Goal: Transaction & Acquisition: Purchase product/service

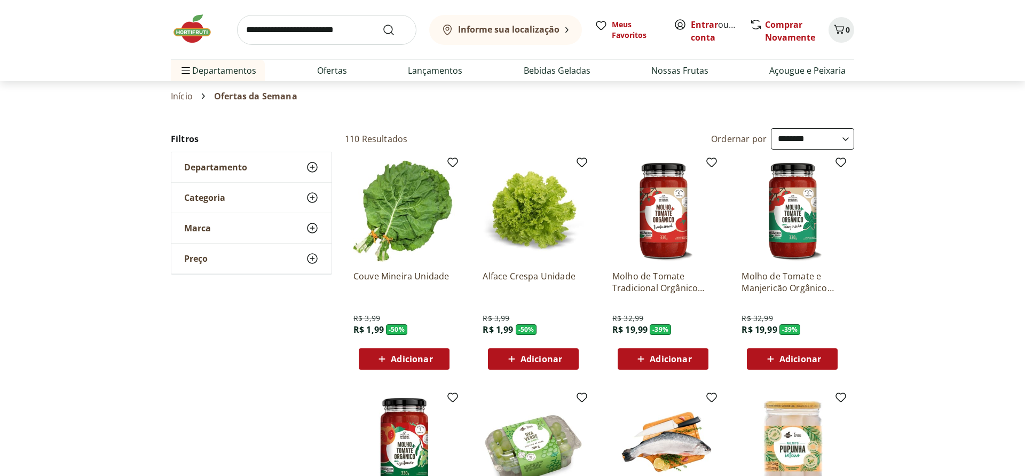
select select "**********"
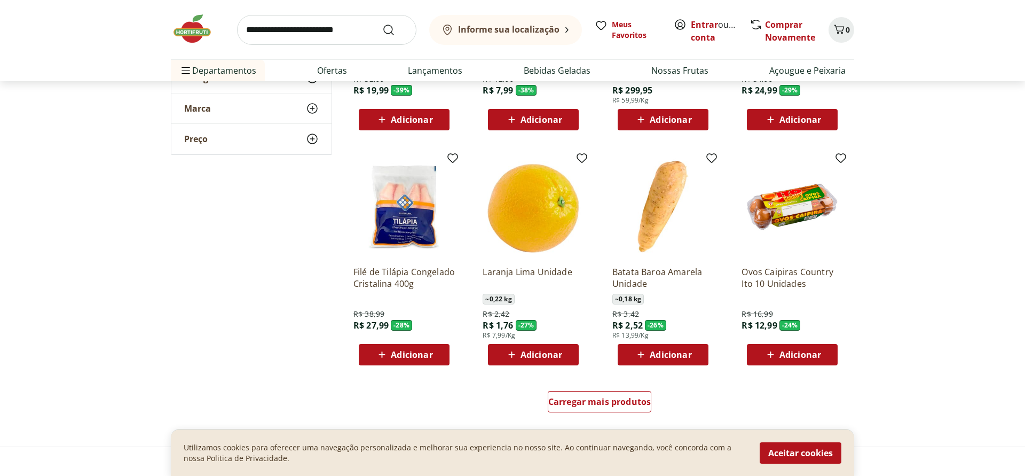
scroll to position [490, 0]
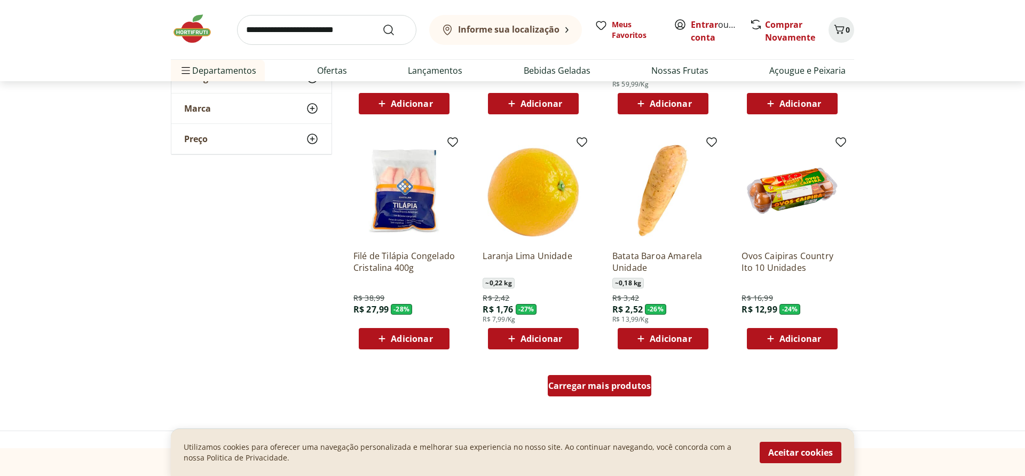
click at [619, 388] on span "Carregar mais produtos" at bounding box center [599, 385] width 103 height 9
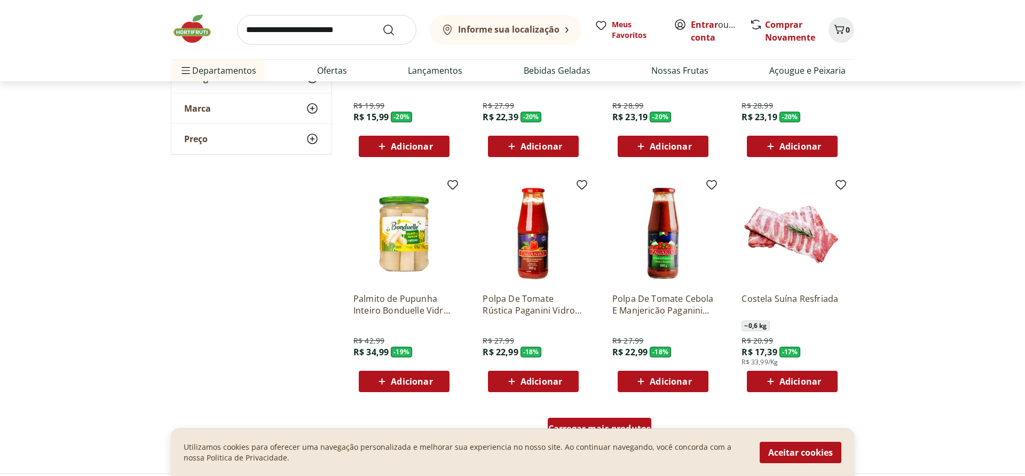
scroll to position [1307, 0]
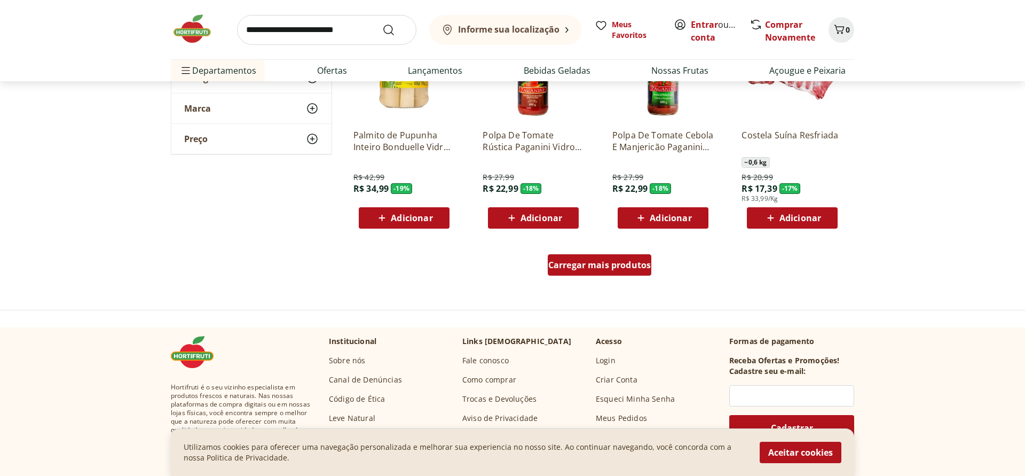
click at [595, 269] on span "Carregar mais produtos" at bounding box center [599, 265] width 103 height 9
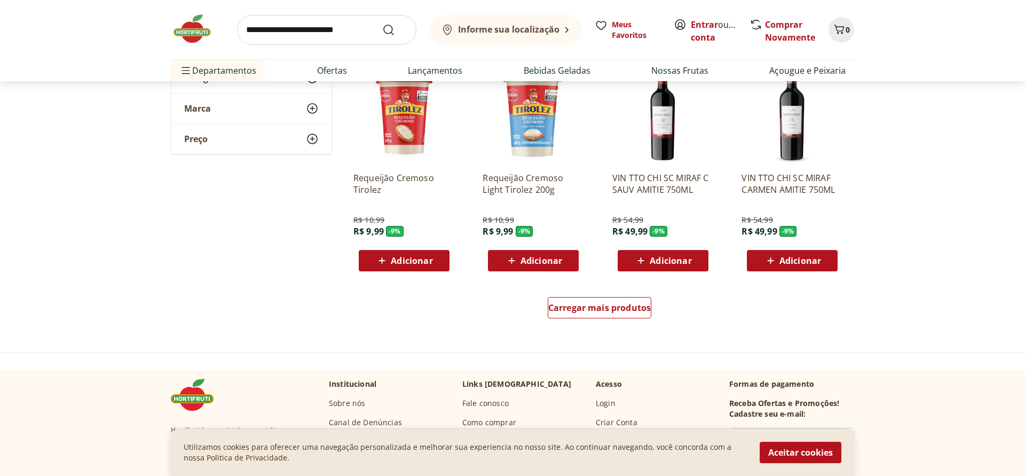
scroll to position [2070, 0]
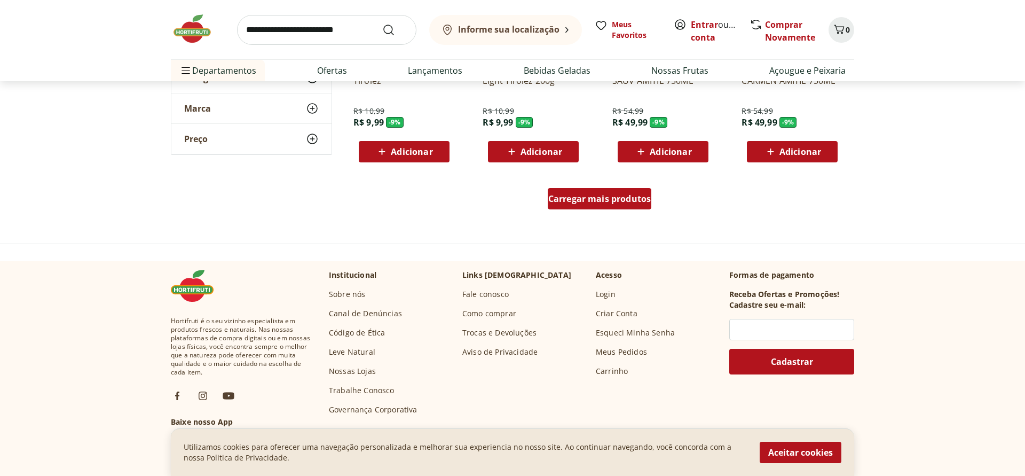
click at [580, 202] on span "Carregar mais produtos" at bounding box center [599, 198] width 103 height 9
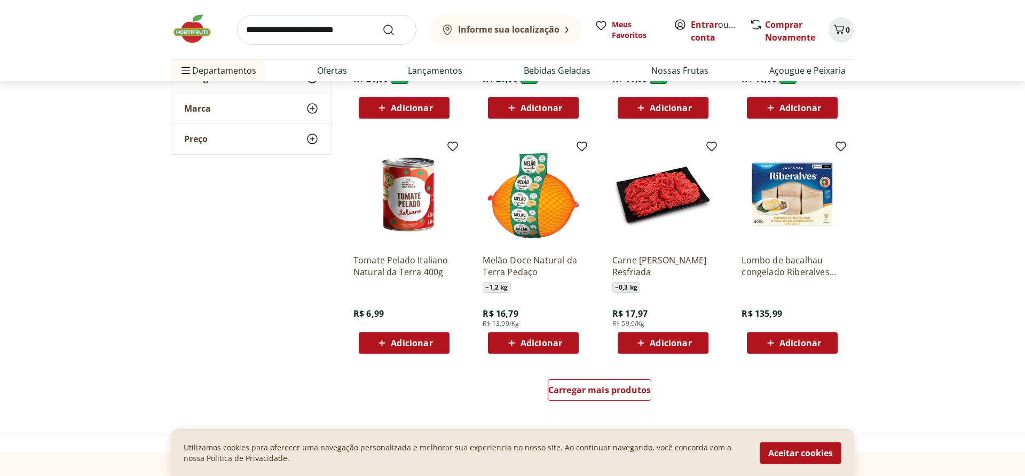
scroll to position [2614, 0]
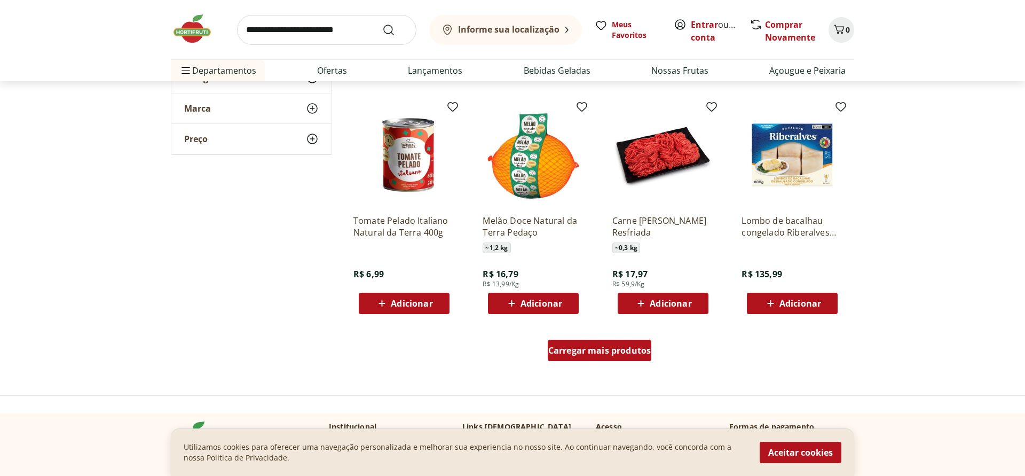
click at [632, 344] on div "Carregar mais produtos" at bounding box center [600, 350] width 104 height 21
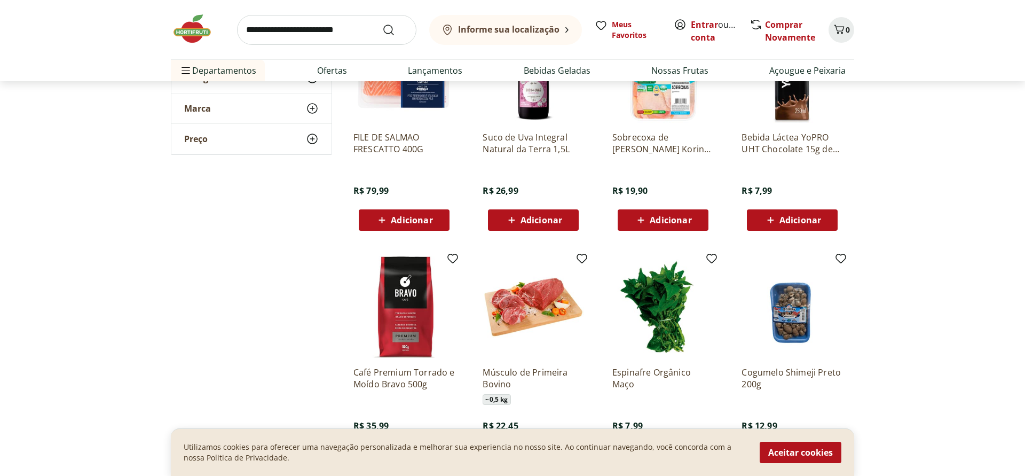
scroll to position [3322, 0]
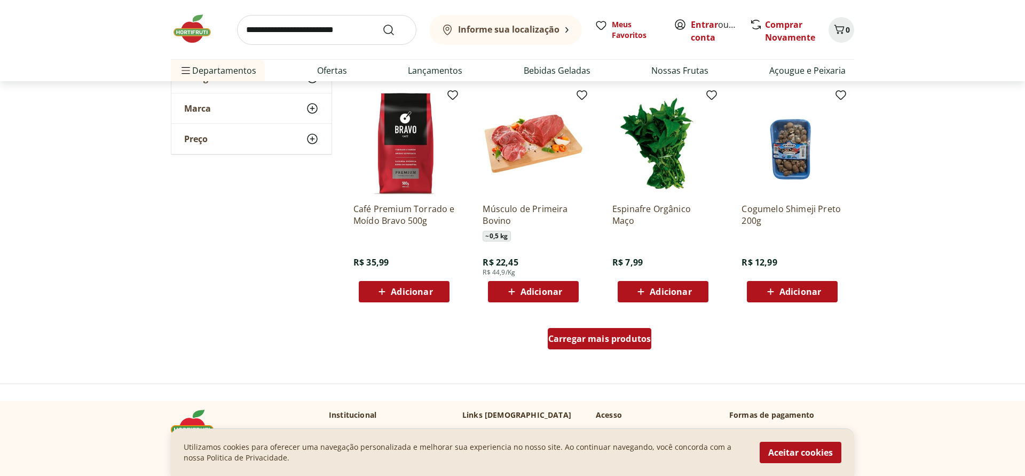
click at [594, 336] on span "Carregar mais produtos" at bounding box center [599, 338] width 103 height 9
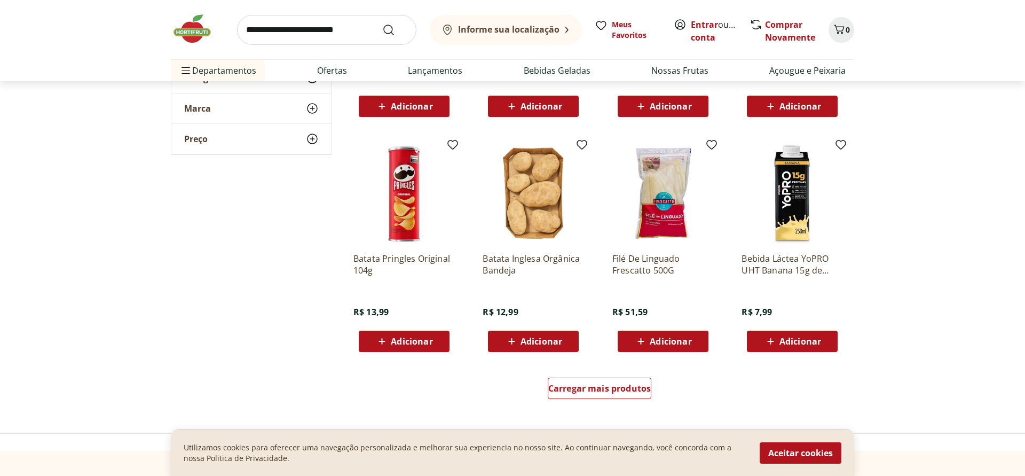
scroll to position [4030, 0]
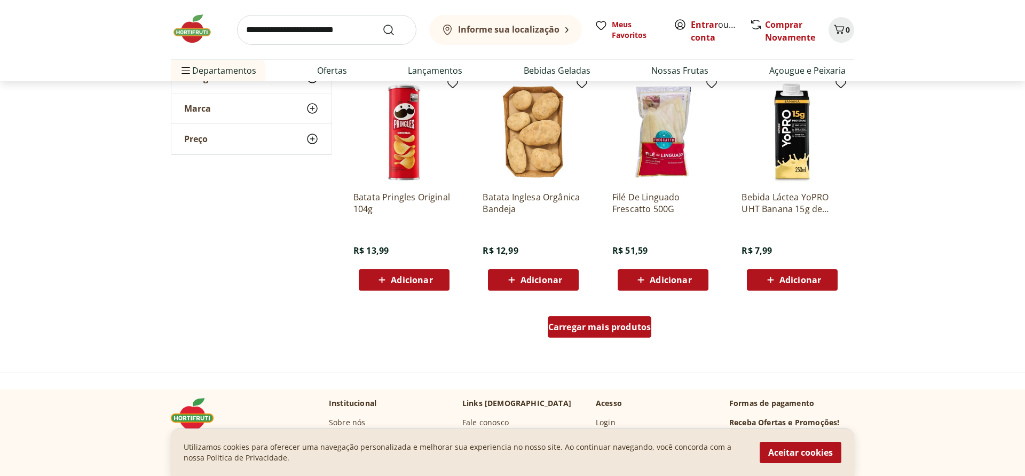
click at [605, 326] on span "Carregar mais produtos" at bounding box center [599, 327] width 103 height 9
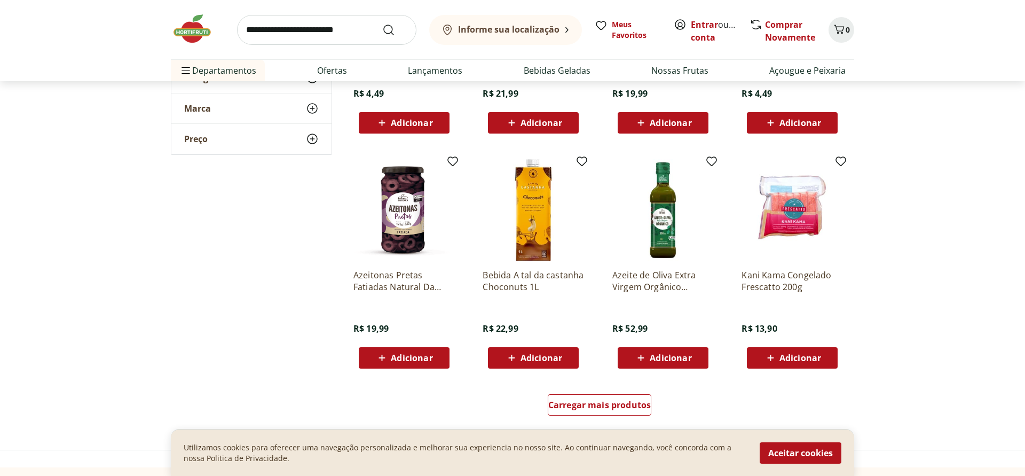
scroll to position [4684, 0]
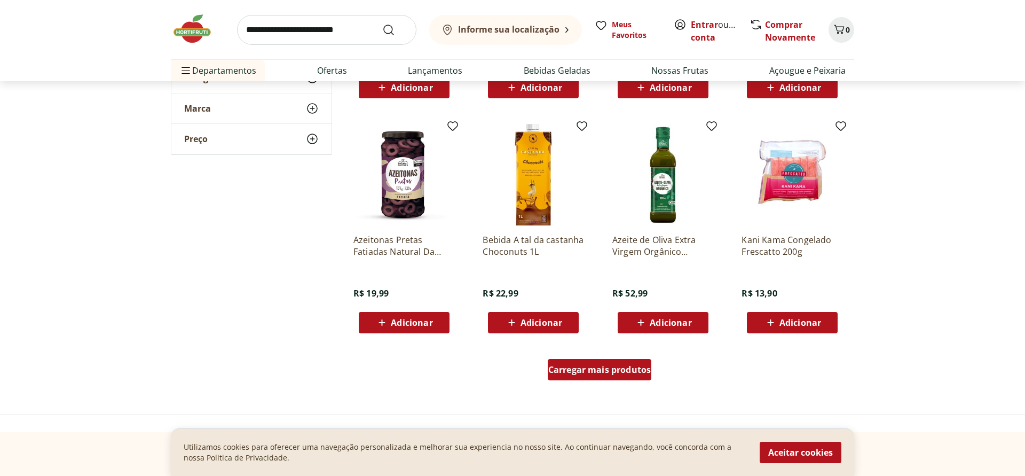
click at [587, 366] on span "Carregar mais produtos" at bounding box center [599, 369] width 103 height 9
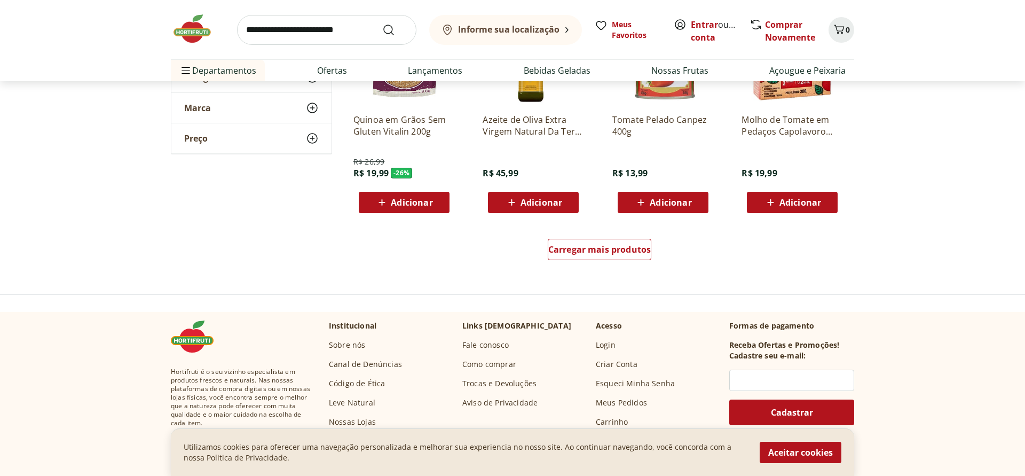
scroll to position [5555, 0]
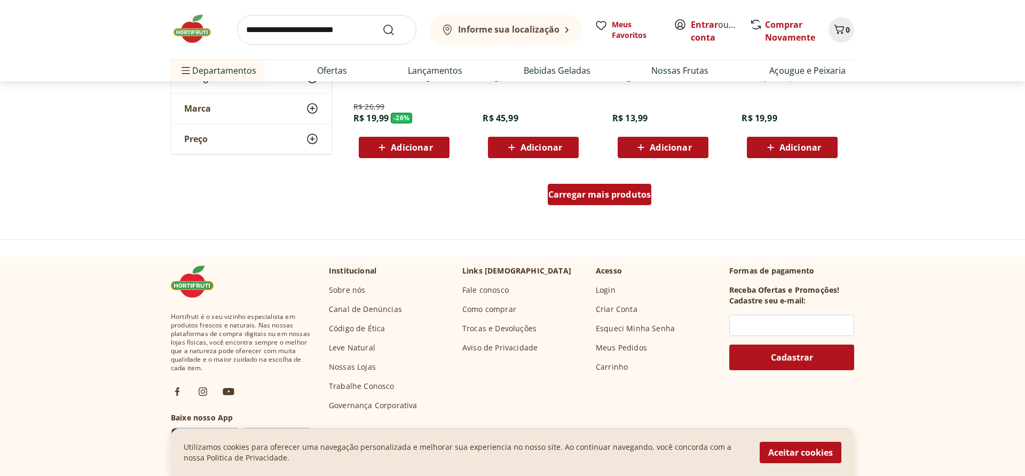
click at [618, 199] on span "Carregar mais produtos" at bounding box center [599, 194] width 103 height 9
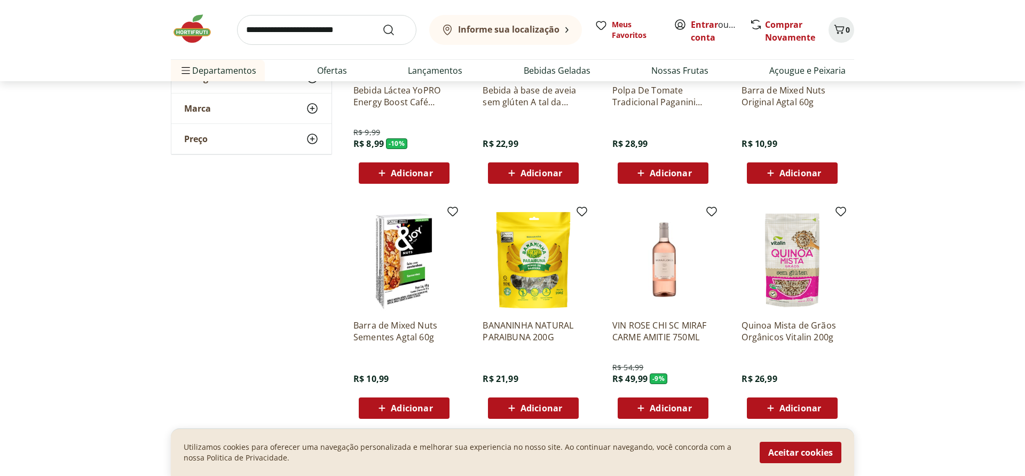
scroll to position [6154, 0]
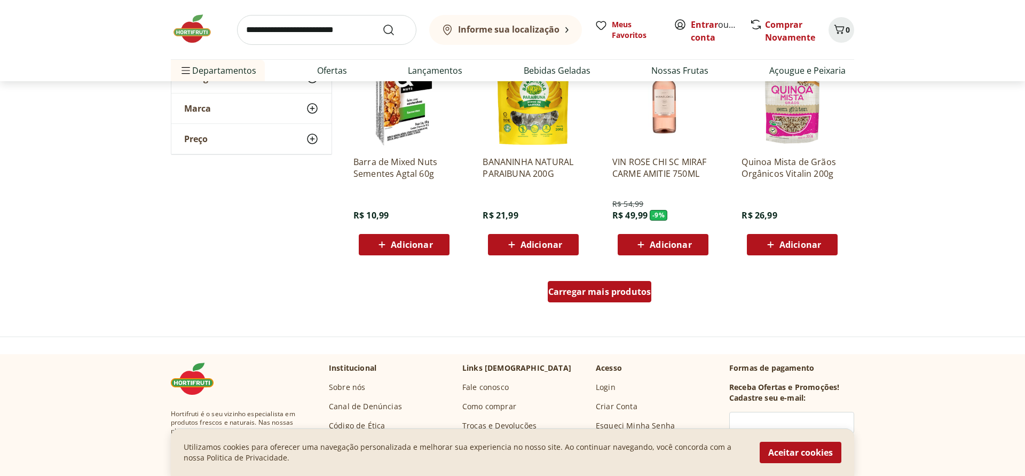
click at [599, 293] on span "Carregar mais produtos" at bounding box center [599, 291] width 103 height 9
